Goal: Use online tool/utility: Use online tool/utility

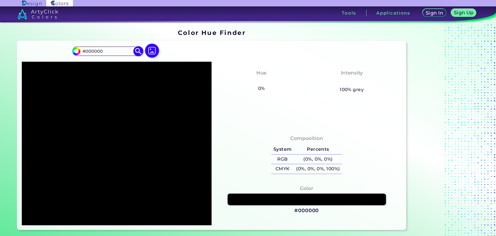
click at [77, 49] on input "#000000" at bounding box center [75, 50] width 7 height 7
type input "#a2bc7b"
type input "#A2BC7B"
type input "#a5bf7d"
type input "#A5BF7D"
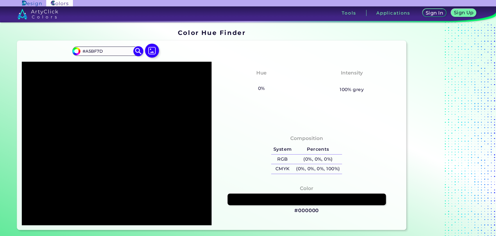
type input "#a7c280"
type input "#A7C280"
type input "#adc982"
type input "#ADC982"
type input "#bad98c"
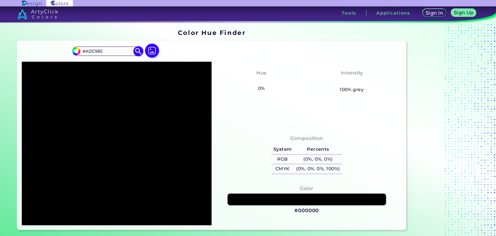
type input "#BAD98C"
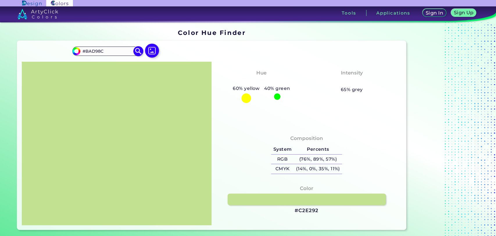
type input "#c8e996"
type input "#C8E996"
type input "#cdf297"
type input "#CDF297"
type input "#d0f49a"
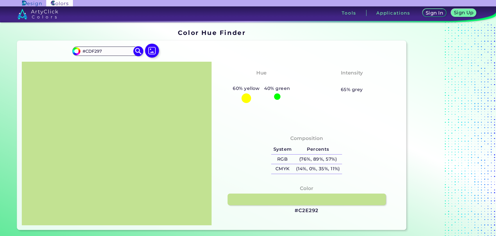
type input "#D0F49A"
type input "#d3f79c"
type input "#D3F79C"
type input "#d3f89b"
type input "#D3F89B"
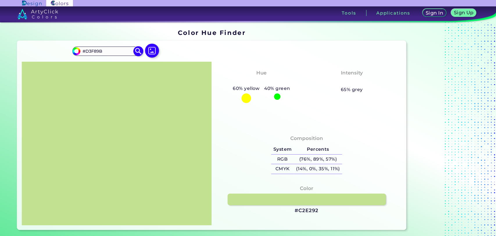
type input "#d3f99a"
type input "#D3F99A"
type input "#d5fb9d"
type input "#D5FB9D"
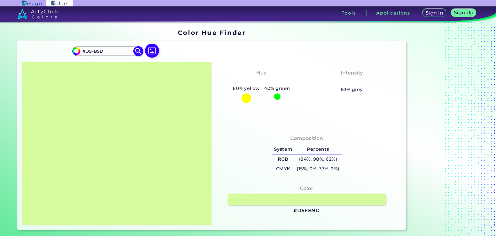
type input "#fbdd9d"
type input "#FBDD9D"
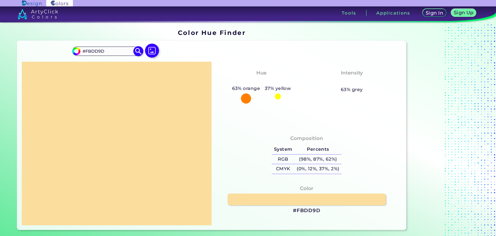
type input "#fbd99d"
type input "#FBD99D"
type input "#fbd49d"
type input "#FBD49D"
type input "#fbcf9d"
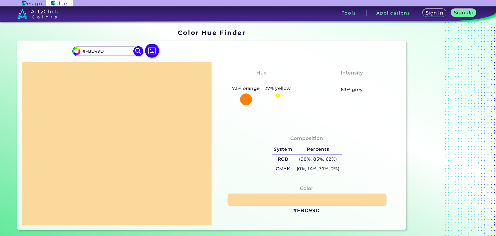
type input "#FBCF9D"
type input "#fbca9d"
type input "#FBCA9D"
type input "#fbc79d"
type input "#FBC79D"
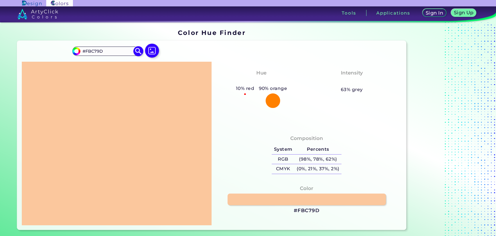
type input "#954b0e"
type input "#954B0E"
type input "#944b10"
type input "#944B10"
type input "#90490e"
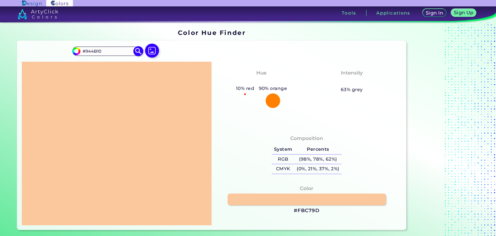
type input "#90490E"
type input "#8c460d"
type input "#8C460D"
type input "#88440c"
type input "#88440C"
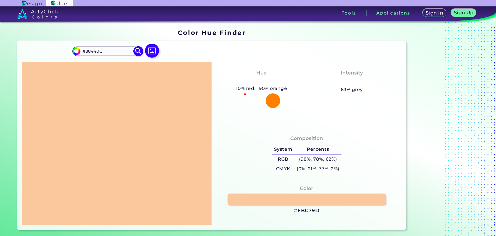
type input "#87440d"
type input "#87440D"
type input "#83410c"
type input "#83410C"
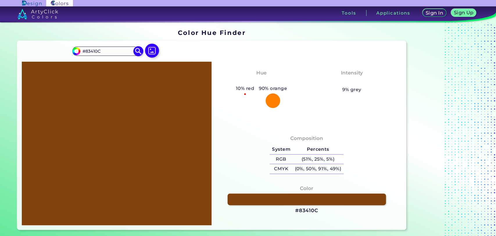
type input "#7e3f0c"
type input "#7E3F0C"
type input "#7d3f0d"
type input "#7D3F0D"
type input "#81420e"
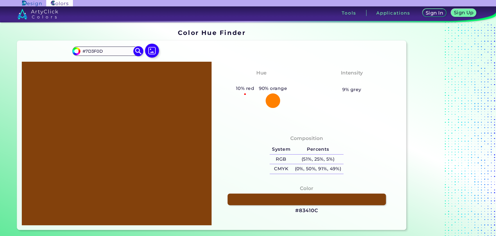
type input "#81420E"
type input "#7c3f0e"
type input "#7C3F0E"
type input "#7e4210"
type input "#7E4210"
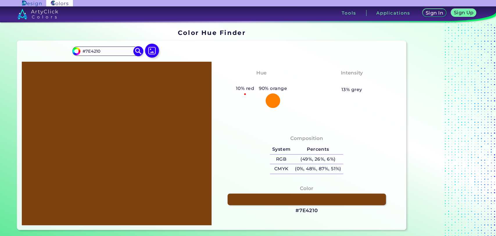
type input "#7b4214"
type input "#7B4214"
type input "#7c5331"
type input "#7C5331"
type input "#714e32"
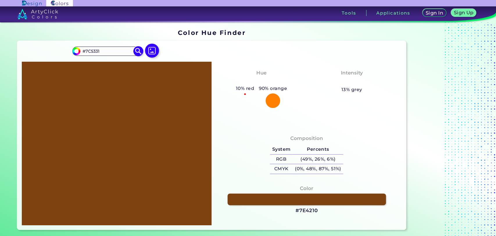
type input "#714E32"
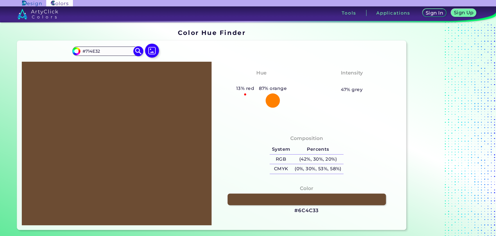
type input "#674a32"
type input "#674A32"
type input "#664a33"
type input "#664A33"
type input "#624832"
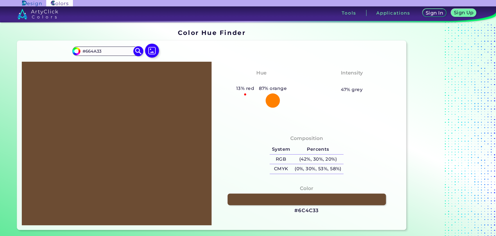
type input "#624832"
type input "#5e4531"
type input "#5E4531"
type input "#624832"
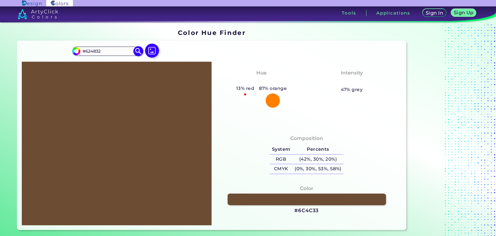
type input "#614833"
type input "#604834"
type input "#5f4835"
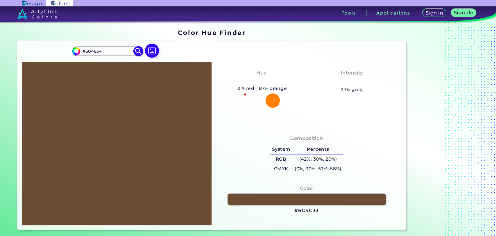
type input "#5F4835"
type input "#5e4836"
type input "#5E4836"
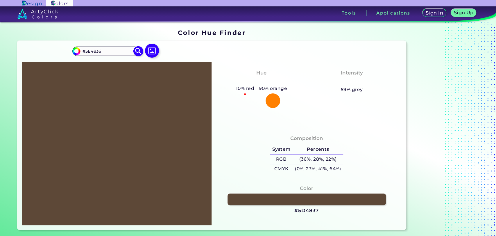
type input "#5d4837"
type input "#5D4837"
type input "#5c4837"
type input "#5C4837"
type input "#604b39"
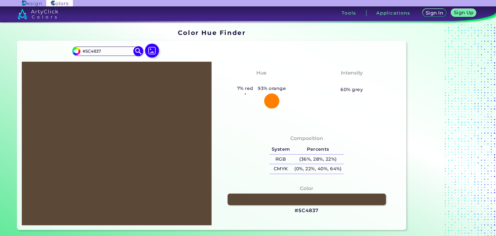
type input "#604B39"
type input "#624d3c"
type input "#624D3C"
type input "#64503f"
type input "#64503F"
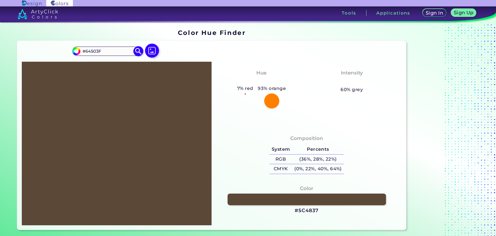
type input "#685241"
type input "#6d5746"
type input "#6D5746"
type input "#705a48"
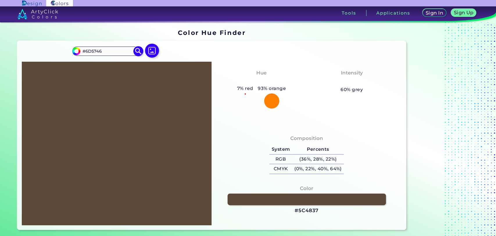
type input "#705A48"
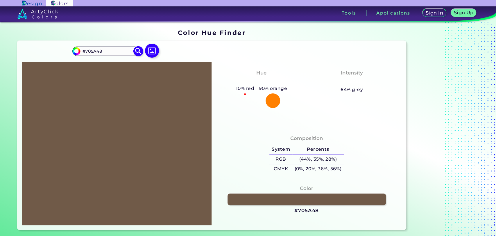
type input "#587048"
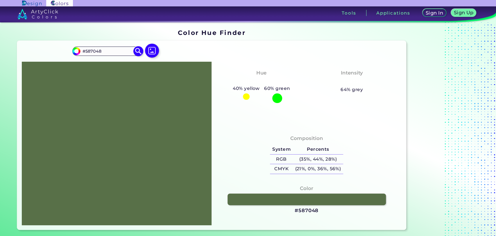
type input "#5a7048"
type input "#5A7048"
type input "#5c7048"
type input "#5C7048"
type input "#607048"
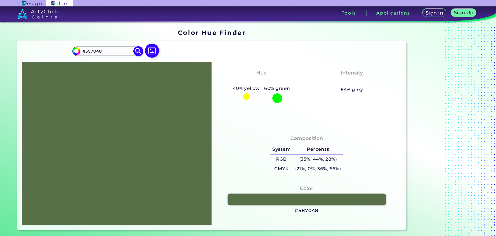
type input "#607048"
type input "#637048"
type input "#657048"
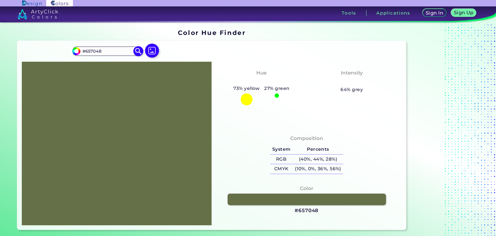
type input "#707b51"
type input "#707B51"
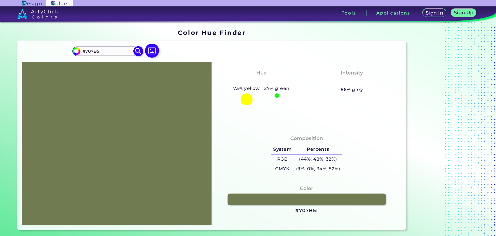
type input "#737f53"
type input "#737F53"
type input "#727d54"
type input "#727D54"
type input "#758156"
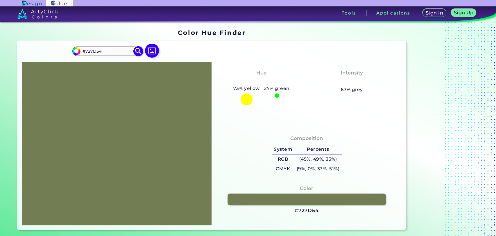
type input "#758156"
type input "#778259"
type input "#7b875a"
type input "#7B875A"
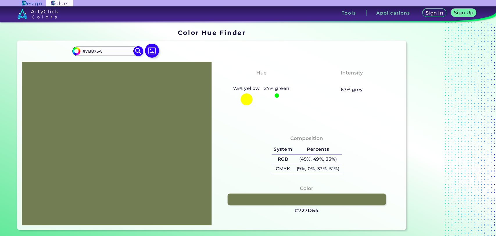
type input "#7a865b"
type input "#7A865B"
type input "#7d895d"
type input "#7D895D"
type input "#808c5f"
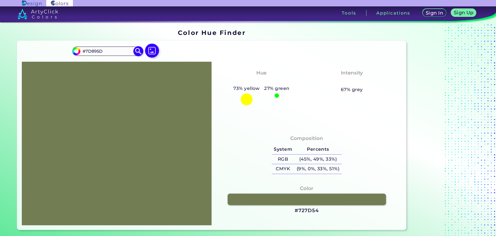
type input "#808C5F"
type input "#828f61"
type input "#828F61"
type input "#828d62"
type input "#828D62"
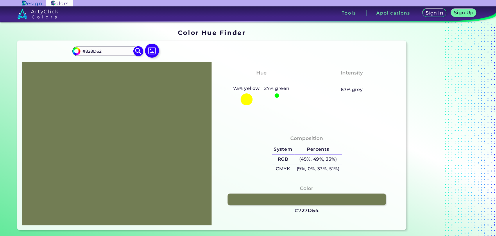
type input "#879366"
type input "#8a956a"
type input "#8A956A"
type input "#8a9669"
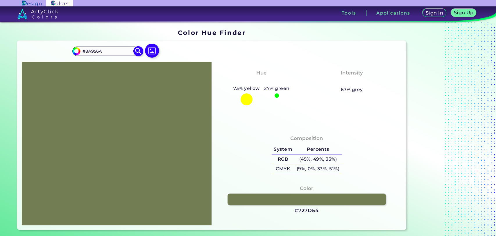
type input "#8A9669"
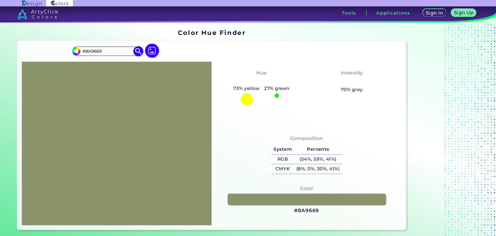
type input "#8d996c"
type input "#8D996C"
type input "#8f9c6d"
type input "#8F9C6D"
type input "#929f6f"
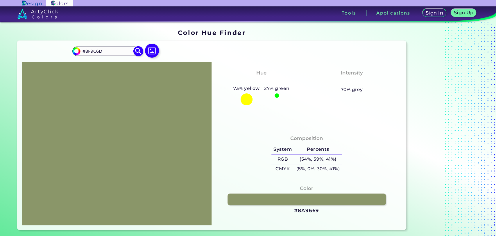
type input "#929F6F"
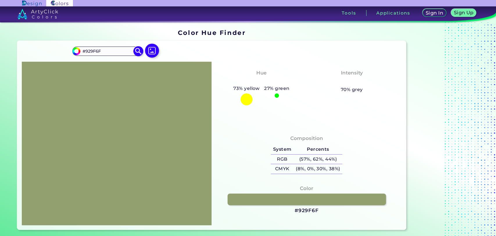
type input "#a2b07d"
type input "#A2B07D"
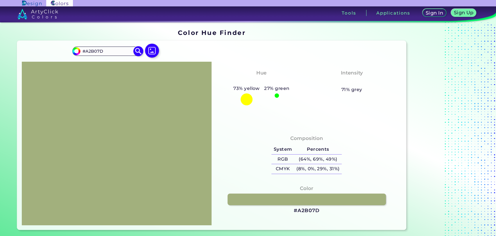
type input "#a3b17c"
type input "#A3B17C"
type input "#a0af79"
type input "#A0AF79"
type input "#a3b27b"
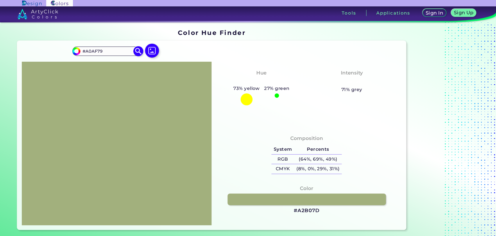
type input "#A3B27B"
type input "#a6b57d"
type input "#A6B57D"
type input "#a4b37a"
type input "#A4B37A"
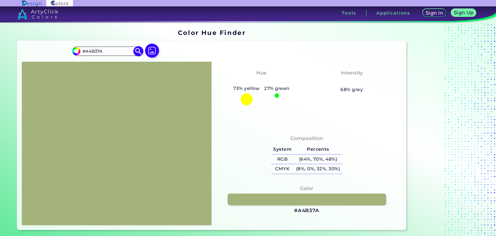
type input "#a4b479"
type input "#A4B479"
type input "#a4b37a"
type input "#A4B37A"
type input "#a4b479"
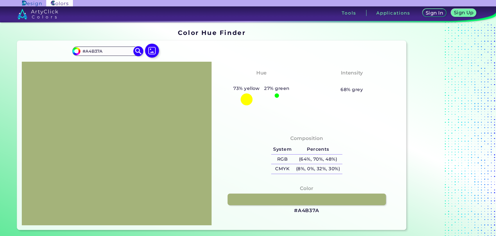
type input "#A4B479"
type input "#a5b578"
type input "#A5B578"
type input "#a2b375"
type input "#A2B375"
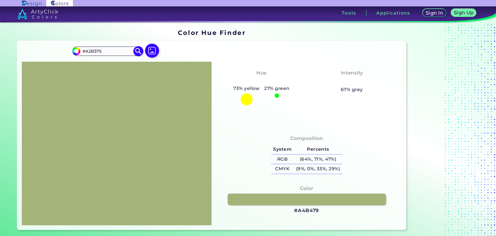
type input "#a3b474"
type input "#A3B474"
type input "#a2b375"
type input "#A2B375"
type input "#a3b474"
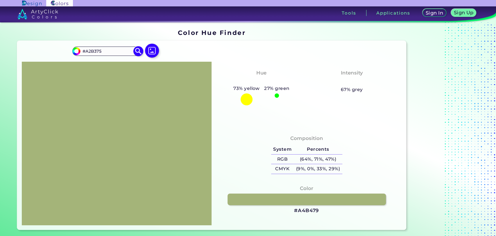
type input "#A3B474"
type input "#a3b573"
type input "#A3B573"
type input "#a1b270"
type input "#A1B270"
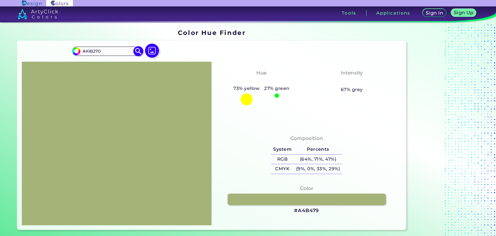
type input "#a1b36f"
type input "#A1B36F"
type input "#a2b46e"
type input "#A2B46E"
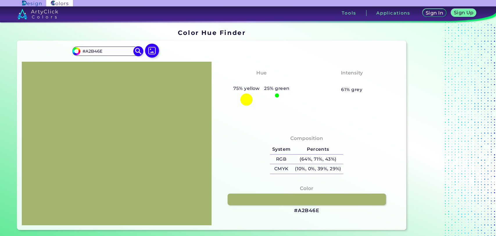
type input "#a1b36f"
type input "#A1B36F"
type input "#a0b36b"
type input "#A0B36B"
type input "#a0b46a"
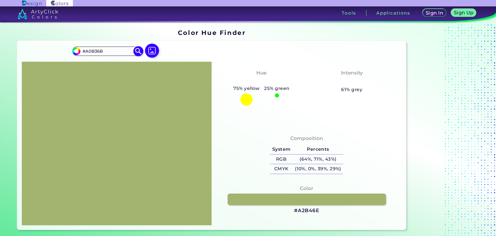
type input "#A0B46A"
type input "#a1b569"
type input "#A1B569"
type input "#9eb266"
type input "#9EB266"
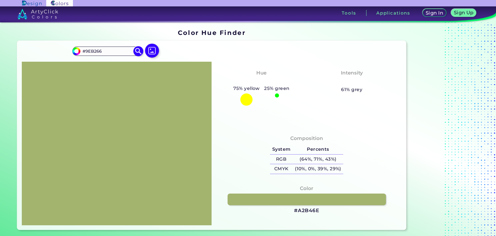
type input "#9eb365"
type input "#9EB365"
type input "#9eb266"
type input "#9EB266"
type input "#9cb063"
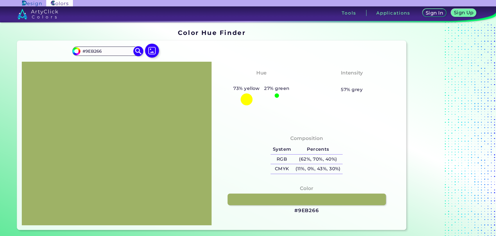
type input "#9CB063"
type input "#9cb262"
type input "#9CB262"
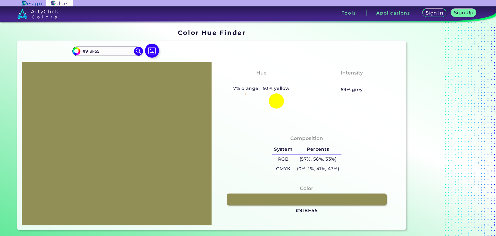
click at [271, 198] on link at bounding box center [307, 199] width 160 height 12
click at [303, 207] on h3 "#918F55" at bounding box center [307, 210] width 22 height 7
click at [304, 210] on h3 "#918F55 copied" at bounding box center [307, 210] width 22 height 7
copy h3 "918F55"
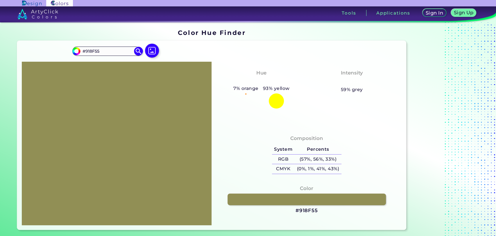
click at [307, 208] on h3 "#918F55" at bounding box center [307, 210] width 22 height 7
